Goal: Find contact information: Find contact information

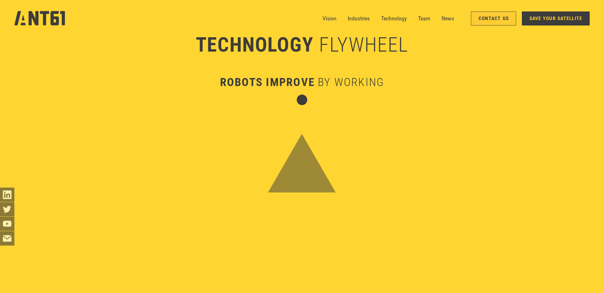
click at [495, 12] on link "Contact Us" at bounding box center [493, 18] width 45 height 14
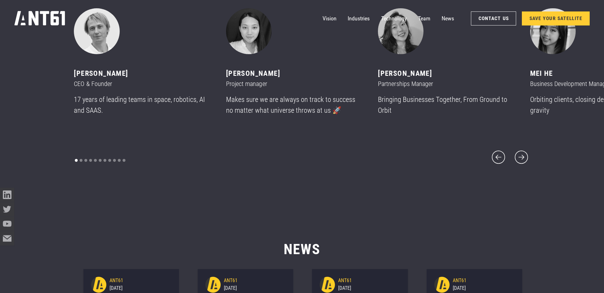
scroll to position [3581, 0]
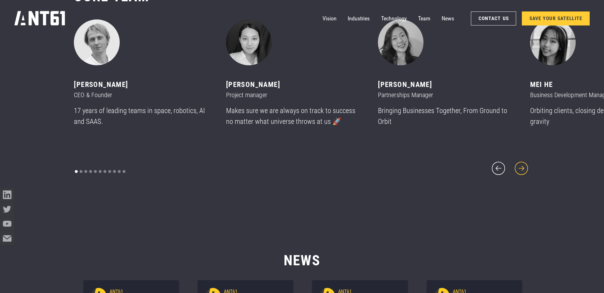
click at [527, 163] on icon "next slide" at bounding box center [521, 168] width 17 height 17
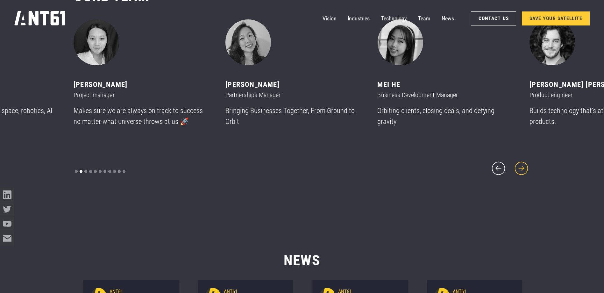
click at [527, 163] on icon "next slide" at bounding box center [521, 168] width 17 height 17
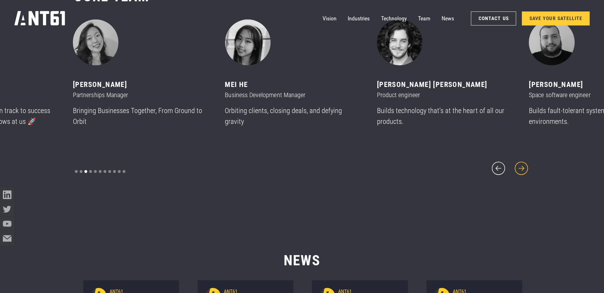
click at [527, 163] on icon "next slide" at bounding box center [521, 168] width 17 height 17
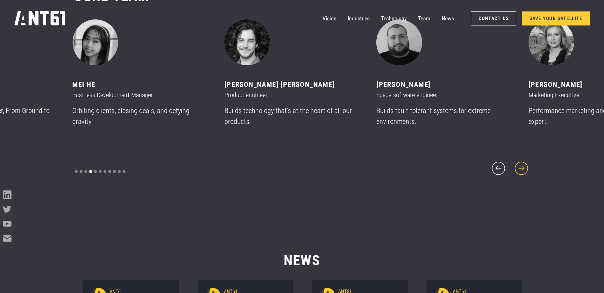
click at [527, 163] on icon "next slide" at bounding box center [521, 168] width 17 height 17
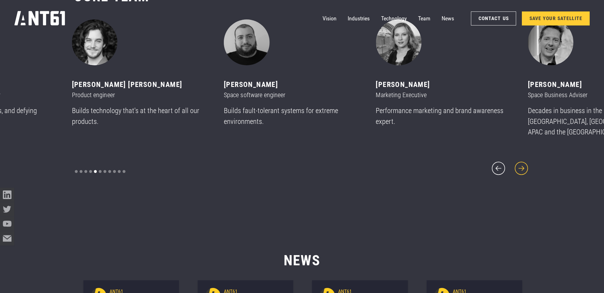
click at [527, 163] on icon "next slide" at bounding box center [521, 168] width 17 height 17
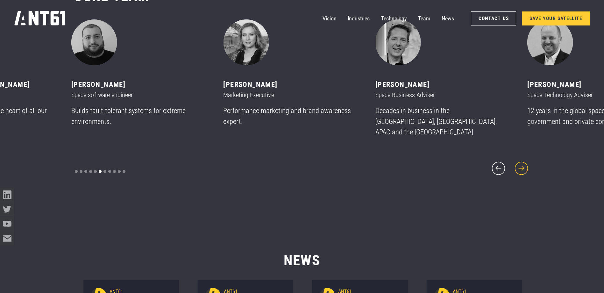
click at [527, 163] on icon "next slide" at bounding box center [521, 168] width 17 height 17
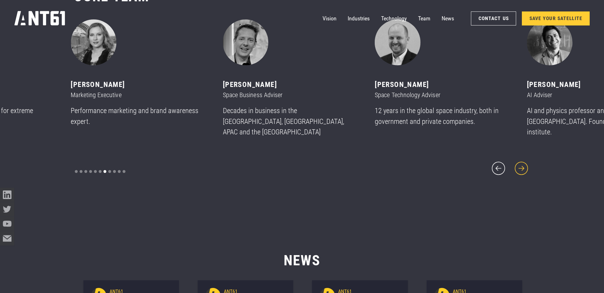
click at [527, 163] on icon "next slide" at bounding box center [521, 168] width 17 height 17
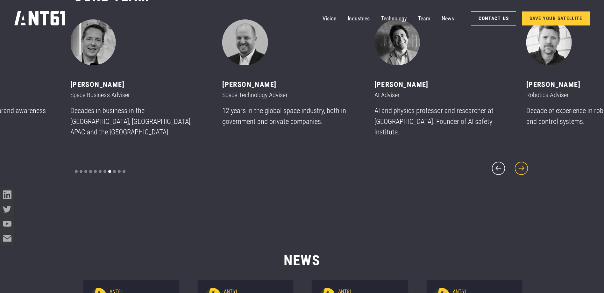
click at [527, 163] on icon "next slide" at bounding box center [521, 168] width 17 height 17
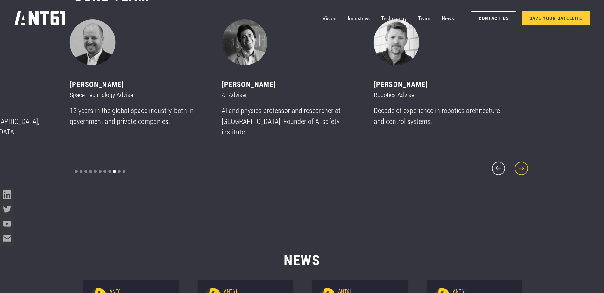
click at [527, 163] on icon "next slide" at bounding box center [521, 168] width 17 height 17
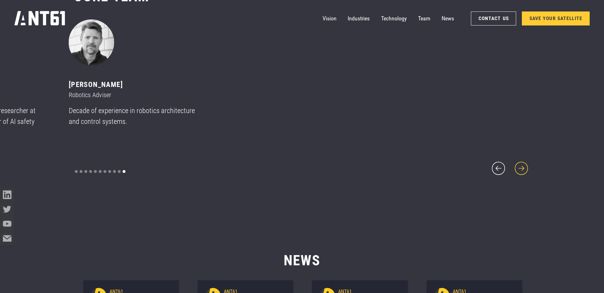
click at [527, 163] on icon "next slide" at bounding box center [521, 168] width 17 height 17
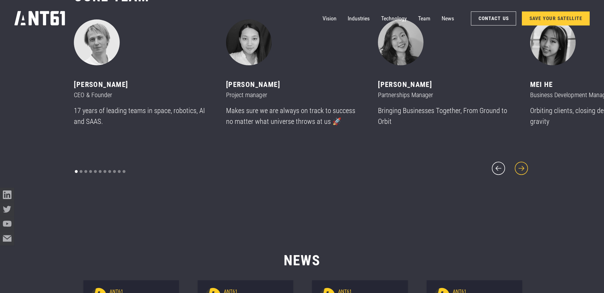
click at [527, 163] on icon "next slide" at bounding box center [521, 168] width 17 height 17
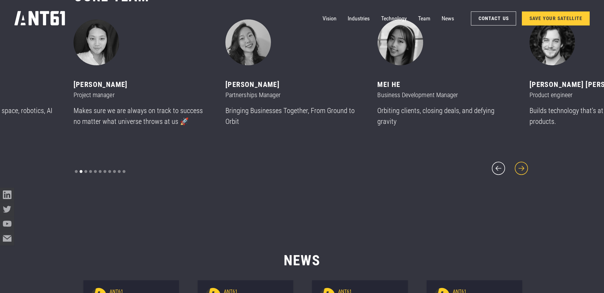
click at [527, 163] on icon "next slide" at bounding box center [521, 168] width 17 height 17
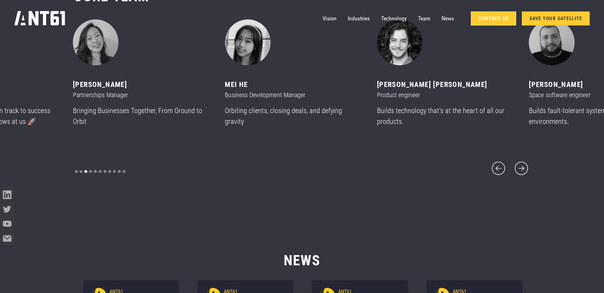
click at [507, 18] on link "Contact Us" at bounding box center [493, 18] width 45 height 14
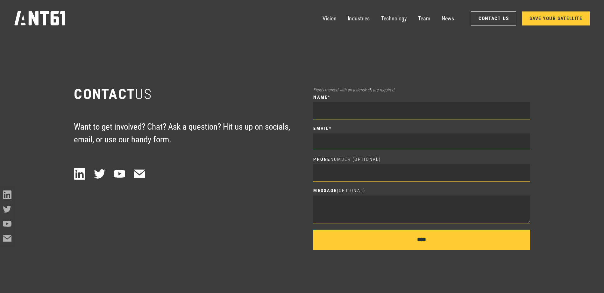
scroll to position [4095, 0]
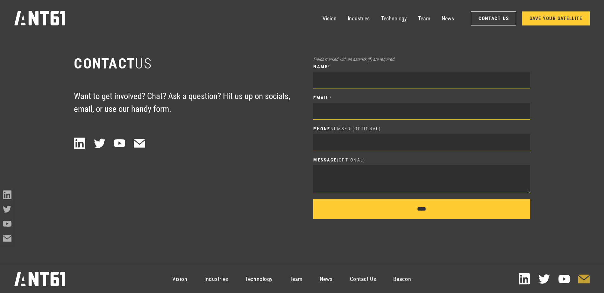
click at [580, 277] on icon at bounding box center [583, 279] width 11 height 9
